Goal: Task Accomplishment & Management: Manage account settings

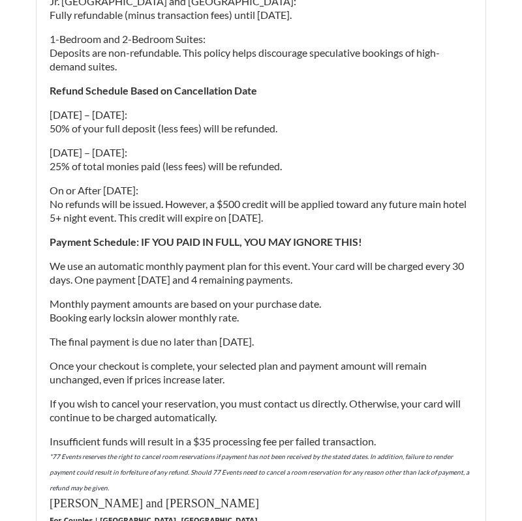
scroll to position [520, 0]
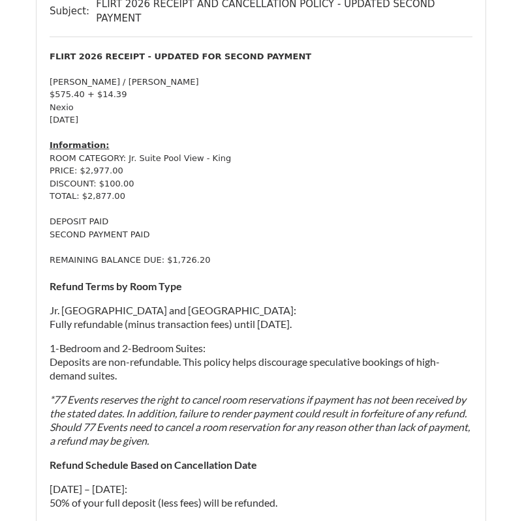
scroll to position [176, 0]
